Goal: Task Accomplishment & Management: Use online tool/utility

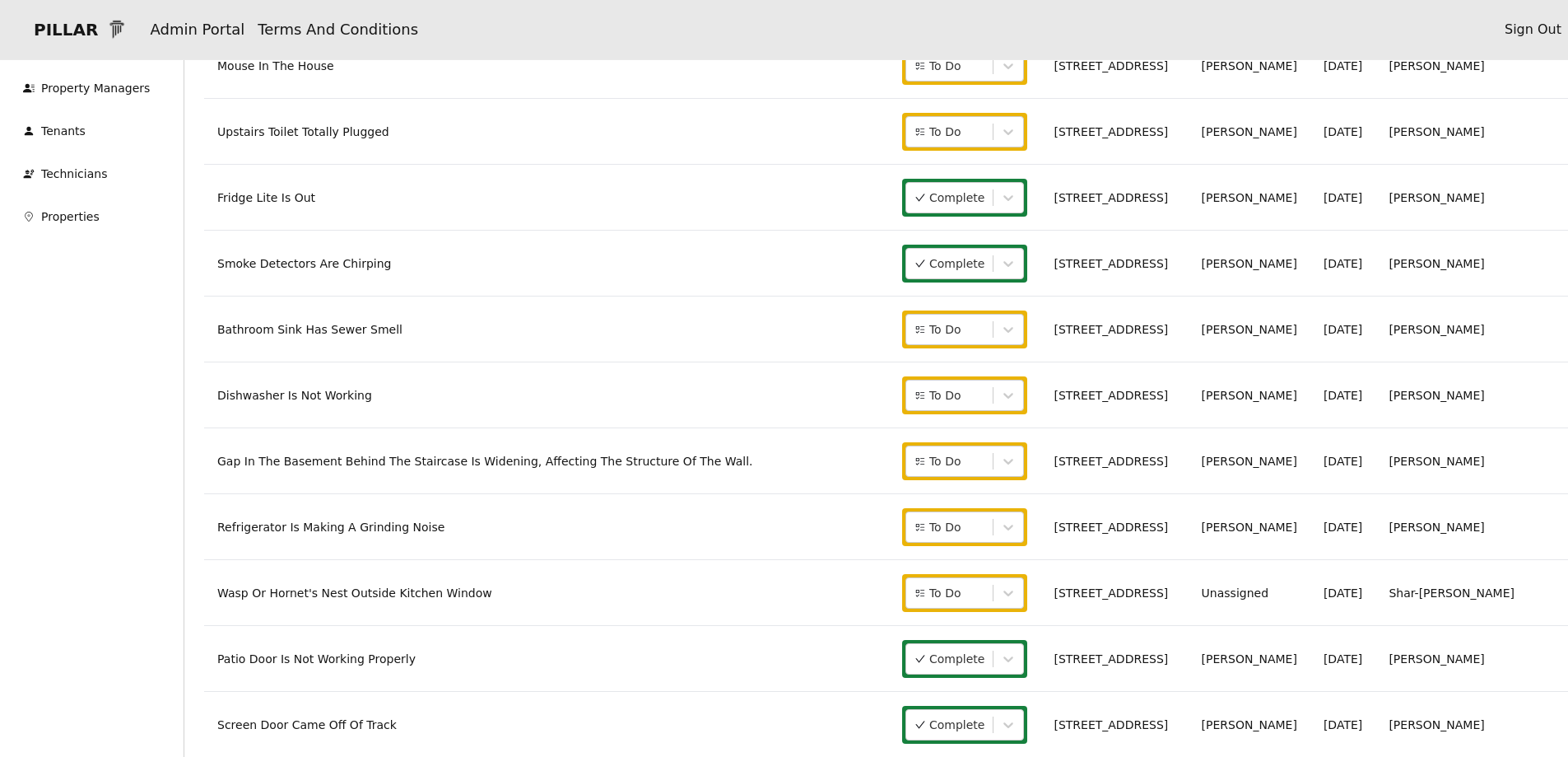
scroll to position [165, 0]
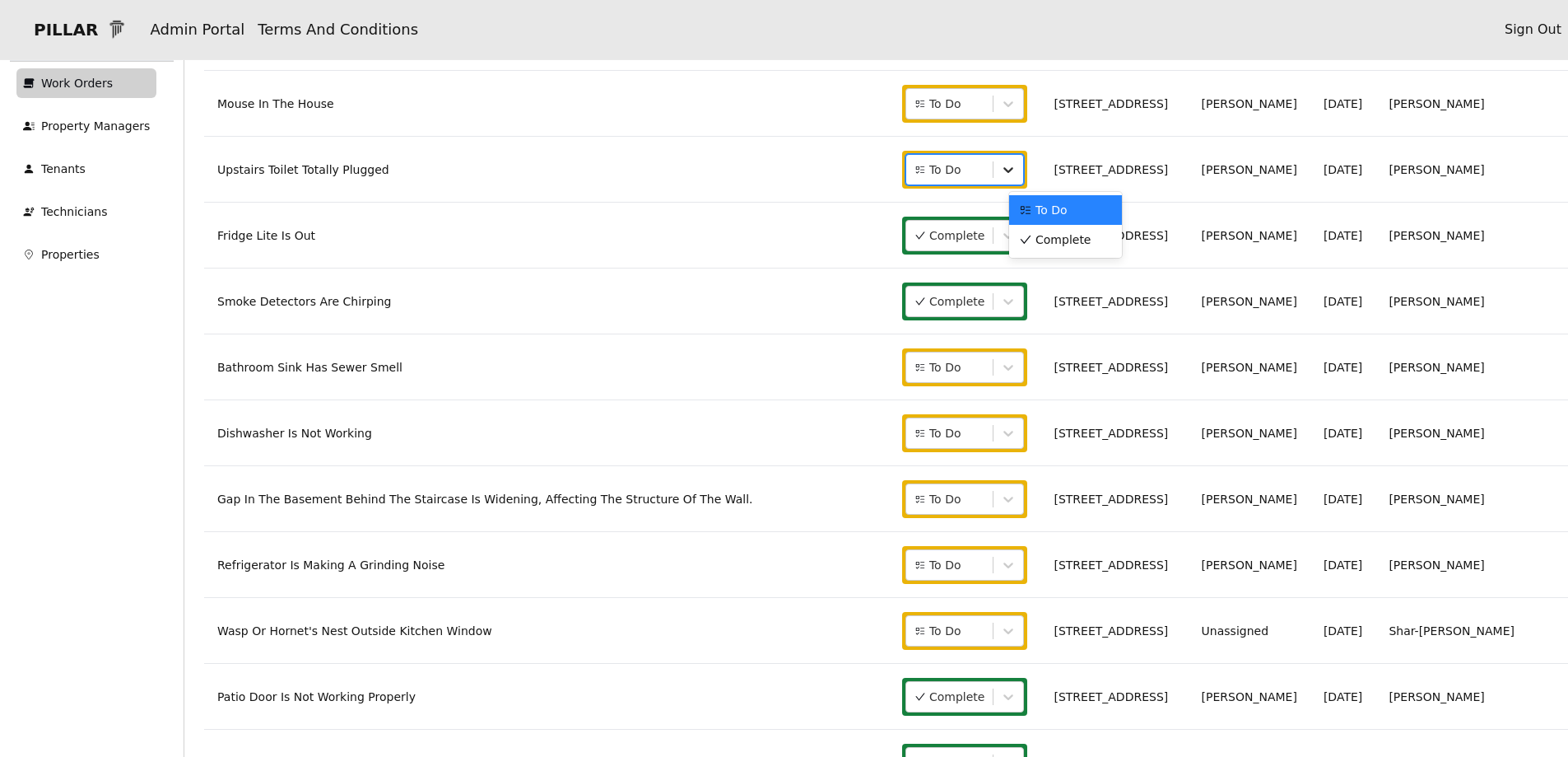
click at [1017, 166] on icon at bounding box center [1009, 170] width 17 height 17
click at [1098, 240] on div "Complete" at bounding box center [1066, 240] width 93 height 17
click at [1269, 630] on link "Unassigned" at bounding box center [1235, 631] width 66 height 13
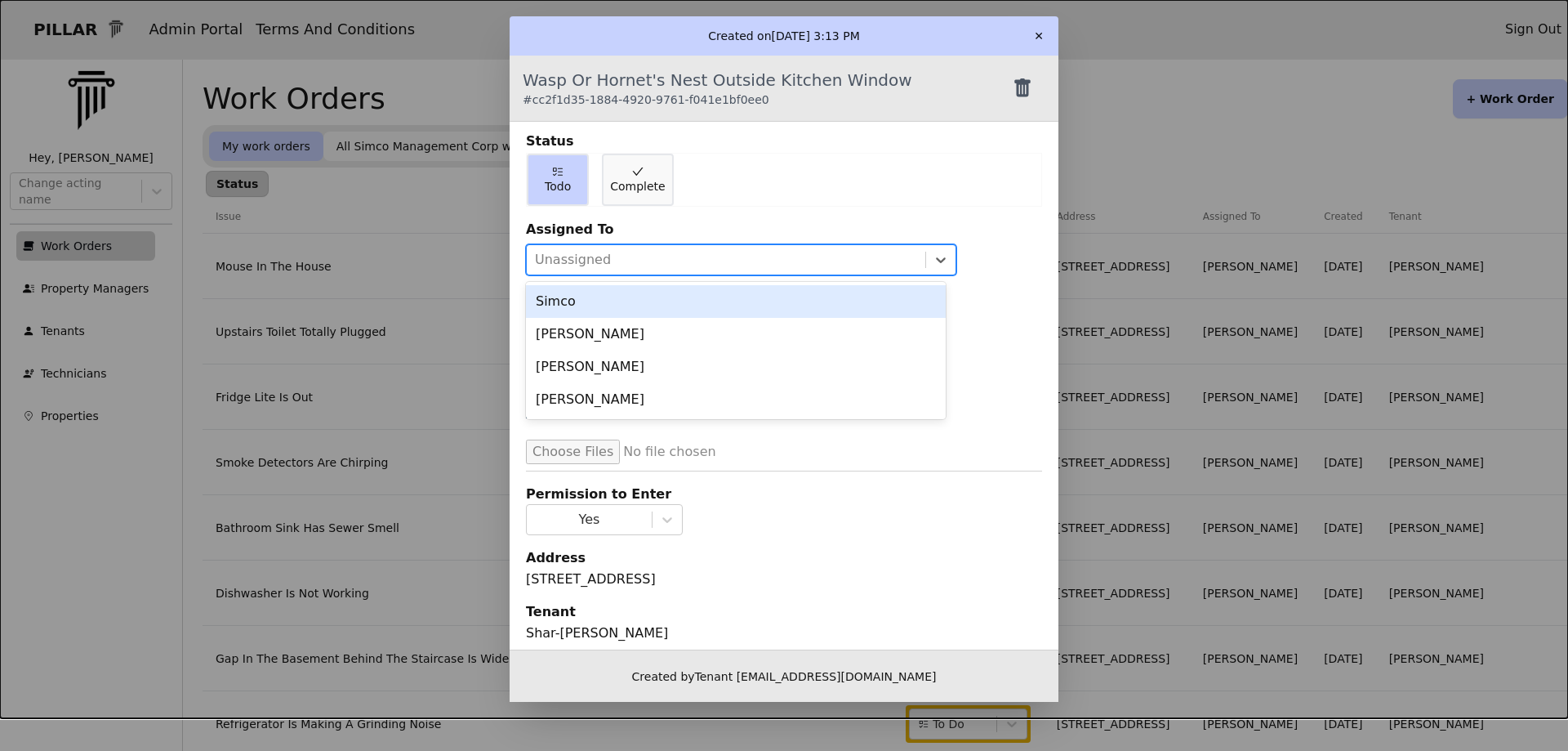
click at [622, 260] on div at bounding box center [726, 260] width 382 height 23
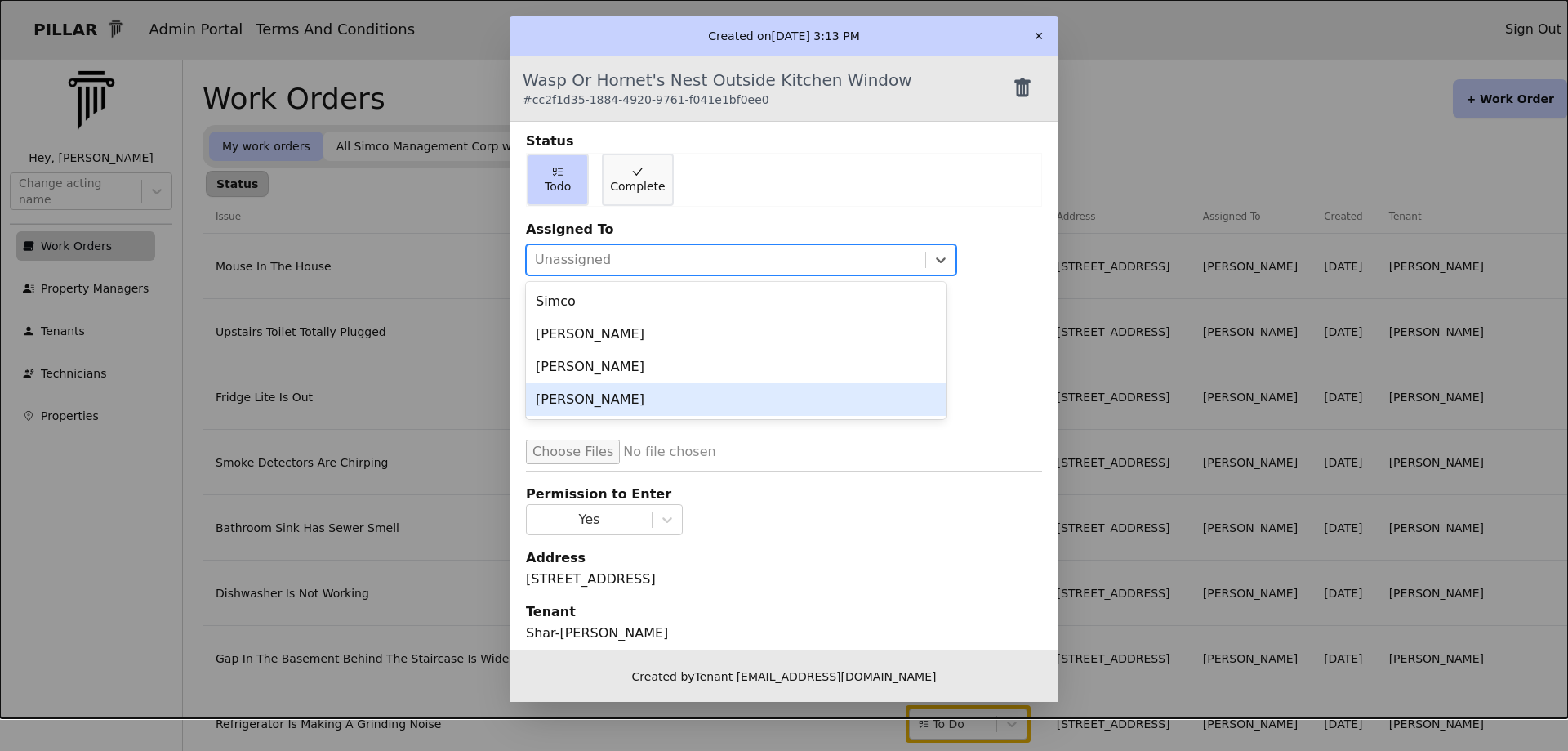
click at [629, 395] on div "[PERSON_NAME]" at bounding box center [736, 400] width 420 height 33
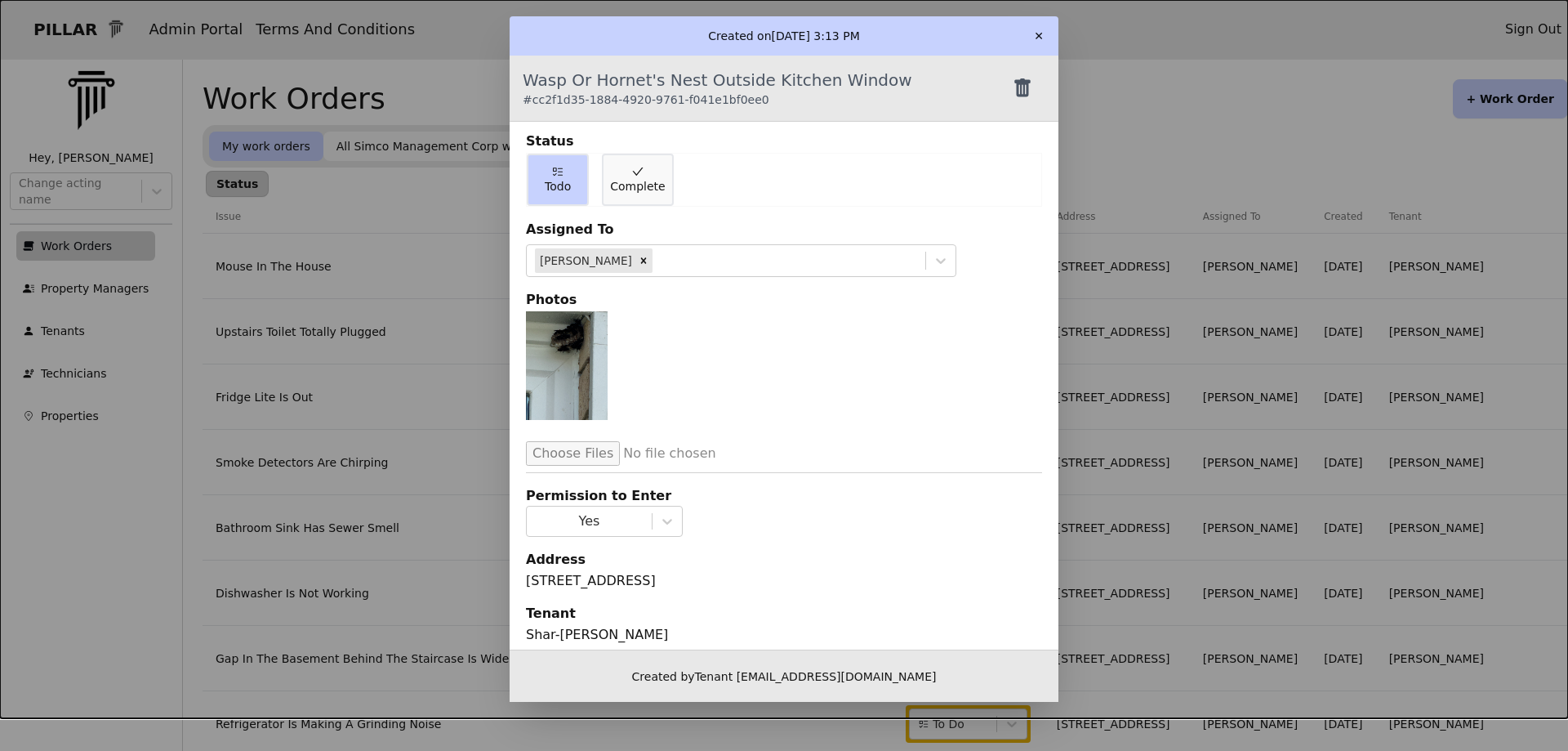
click at [585, 343] on img at bounding box center [567, 365] width 81 height 109
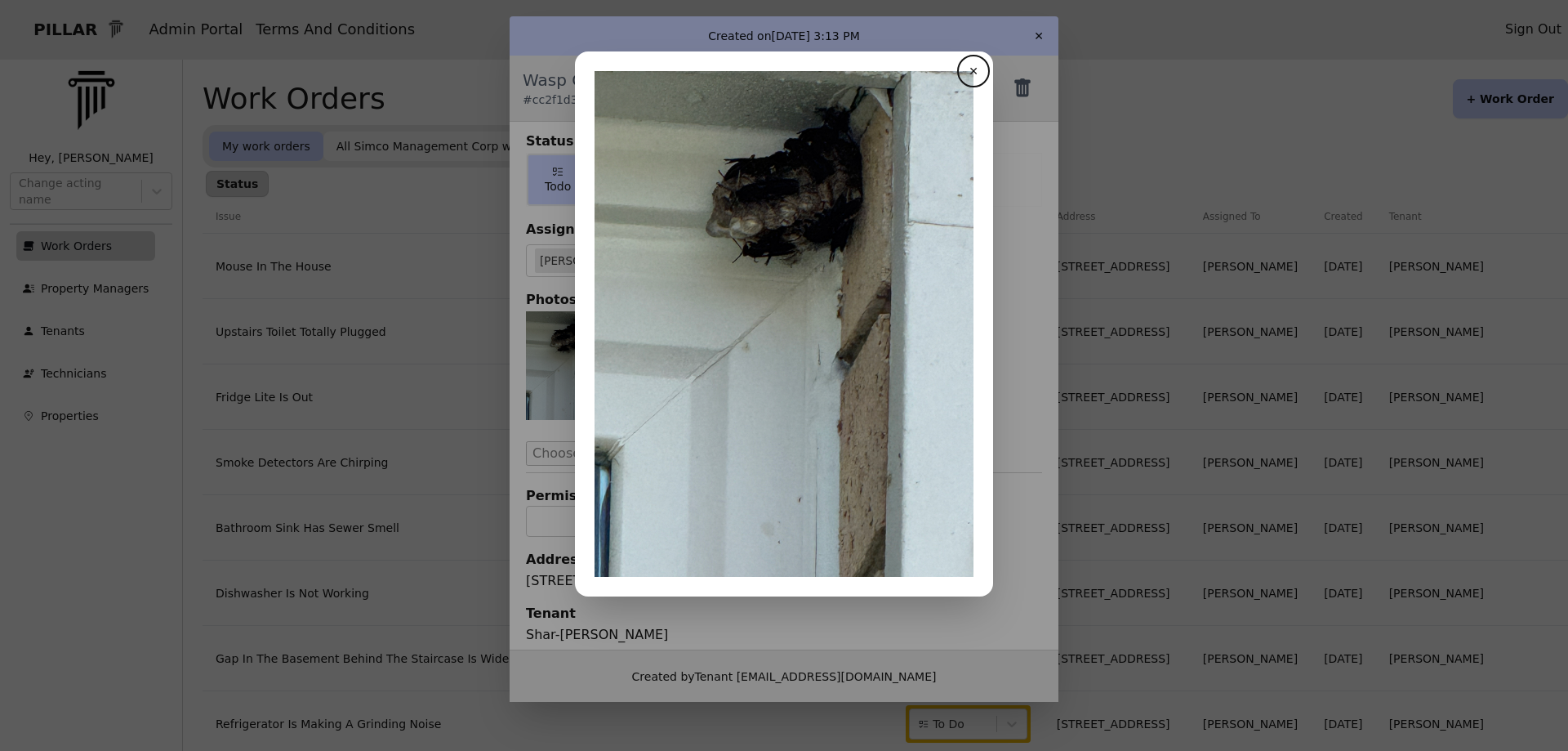
click at [974, 73] on button "✕" at bounding box center [974, 72] width 26 height 26
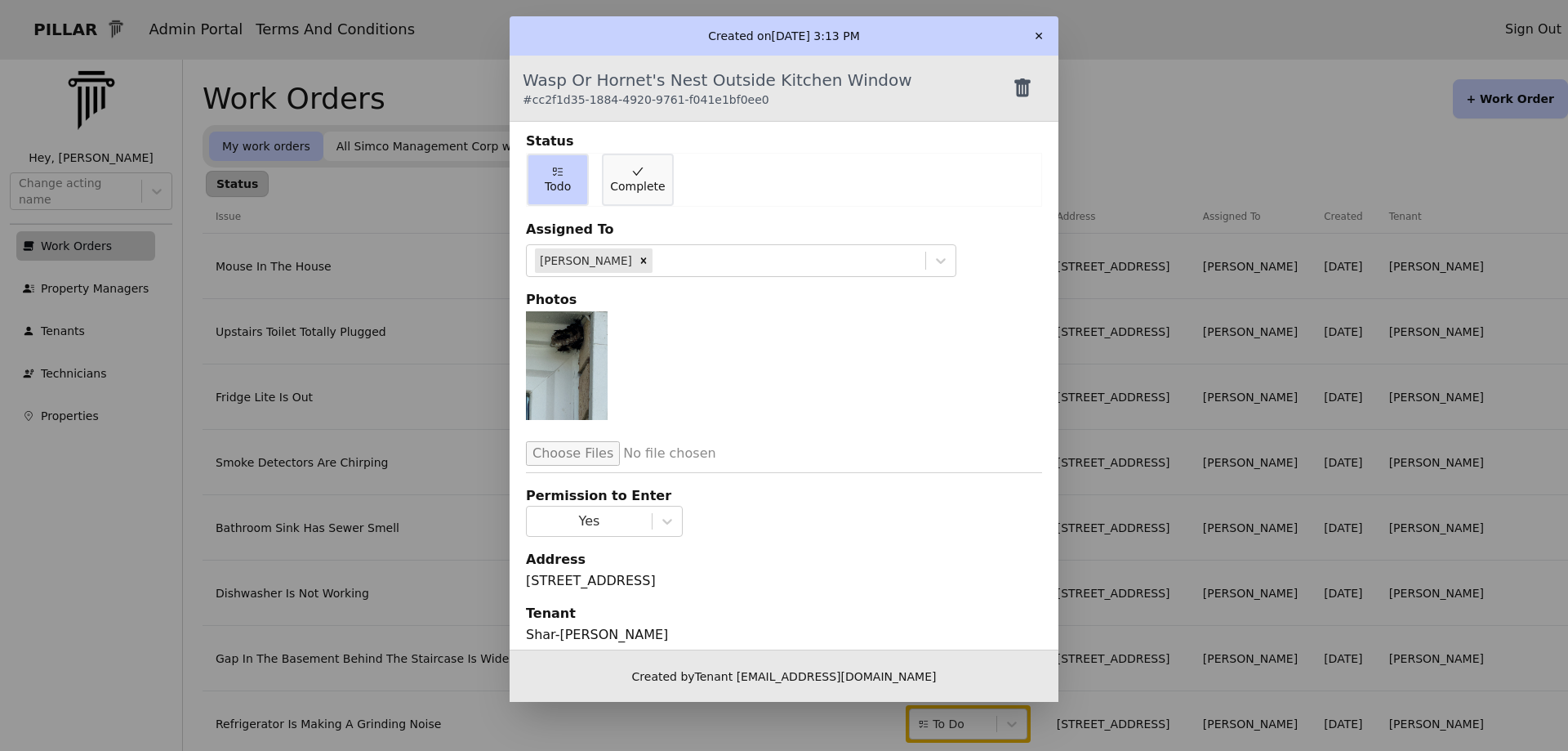
drag, startPoint x: 1039, startPoint y: 25, endPoint x: 1023, endPoint y: 39, distance: 21.3
click at [1037, 29] on button "✕" at bounding box center [1038, 36] width 26 height 26
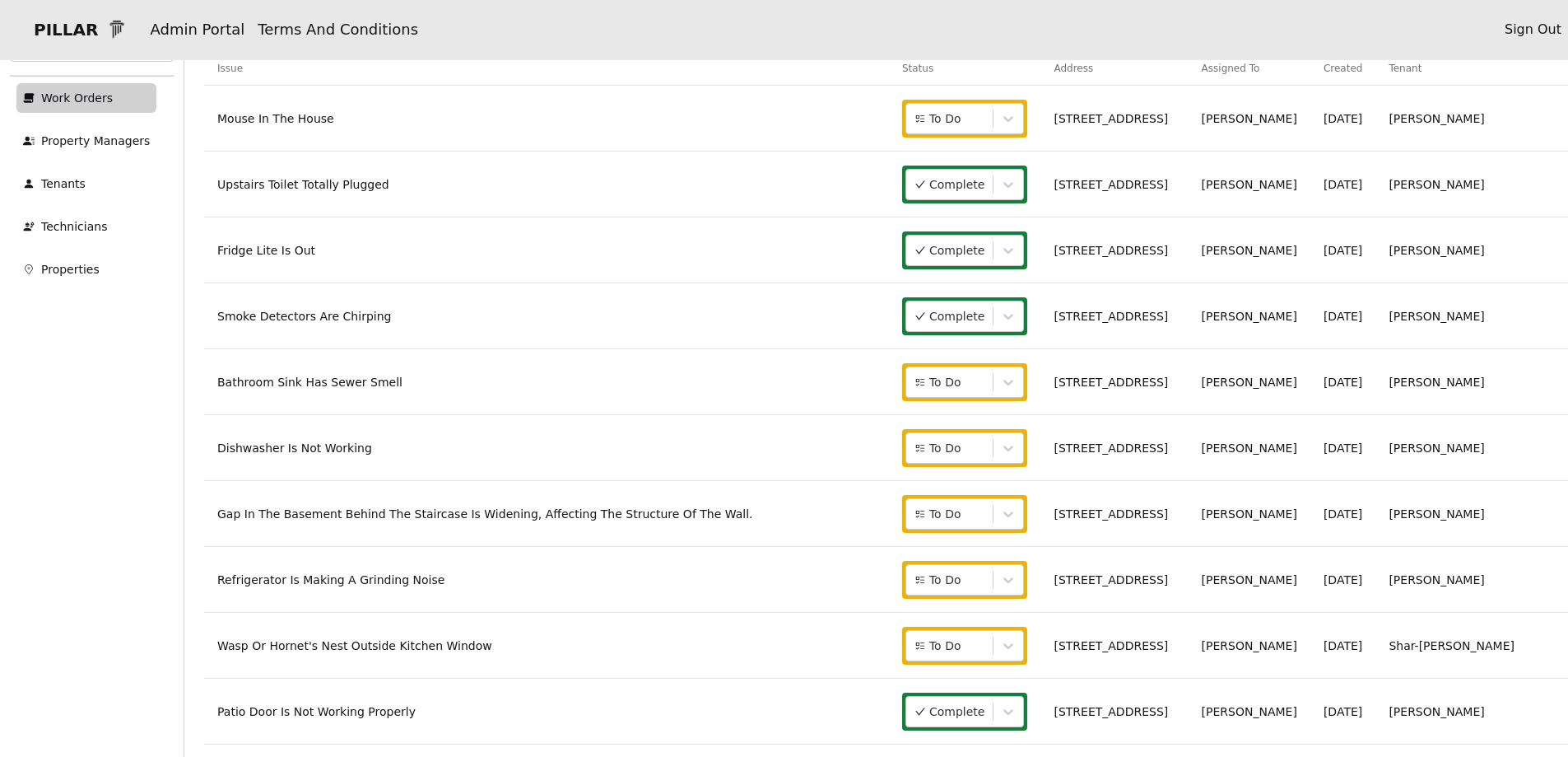
scroll to position [82, 0]
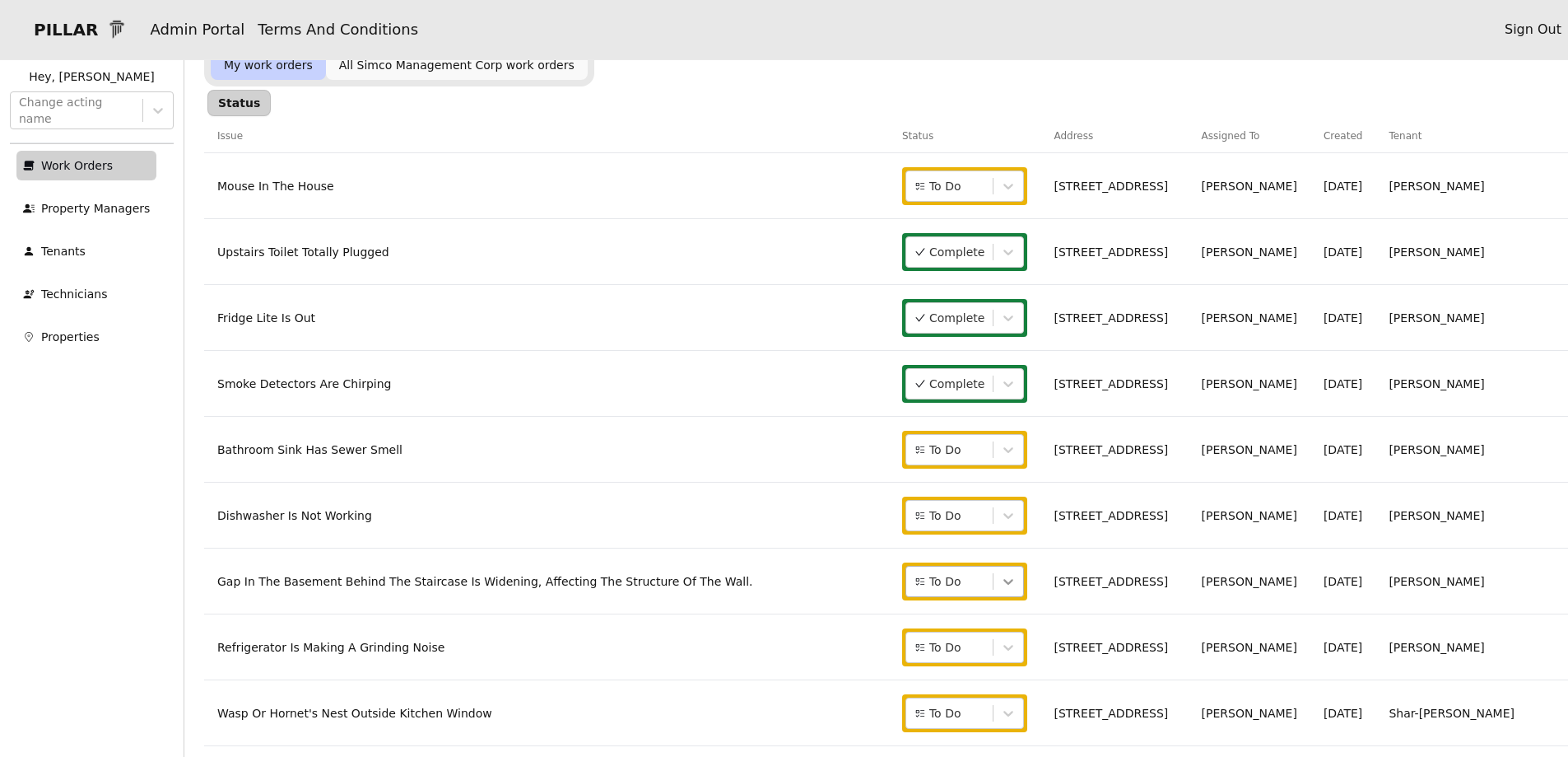
click at [1017, 575] on icon at bounding box center [1009, 581] width 17 height 17
click at [1080, 651] on span "Complete" at bounding box center [1062, 652] width 56 height 17
